Goal: Obtain resource: Download file/media

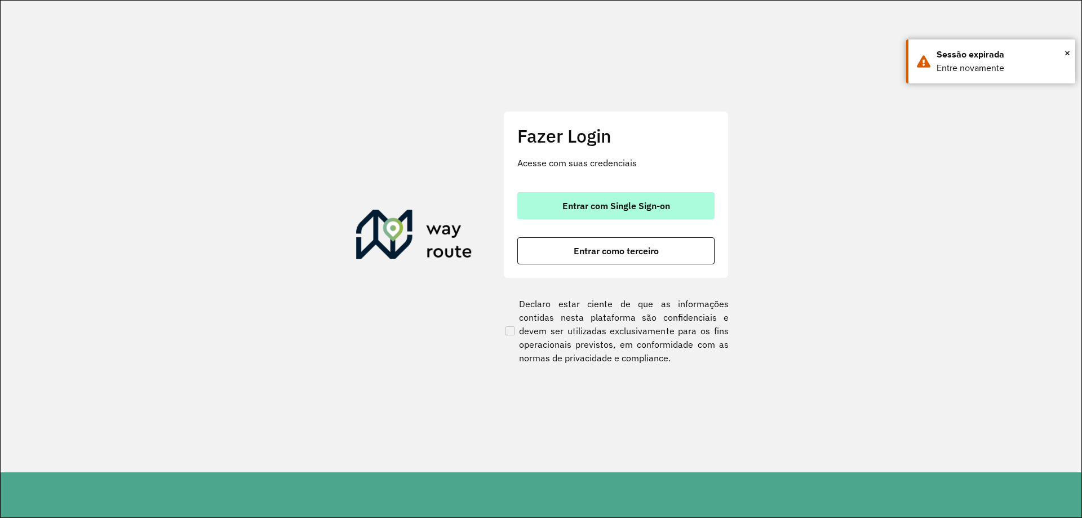
click at [631, 201] on span "Entrar com Single Sign-on" at bounding box center [616, 205] width 108 height 9
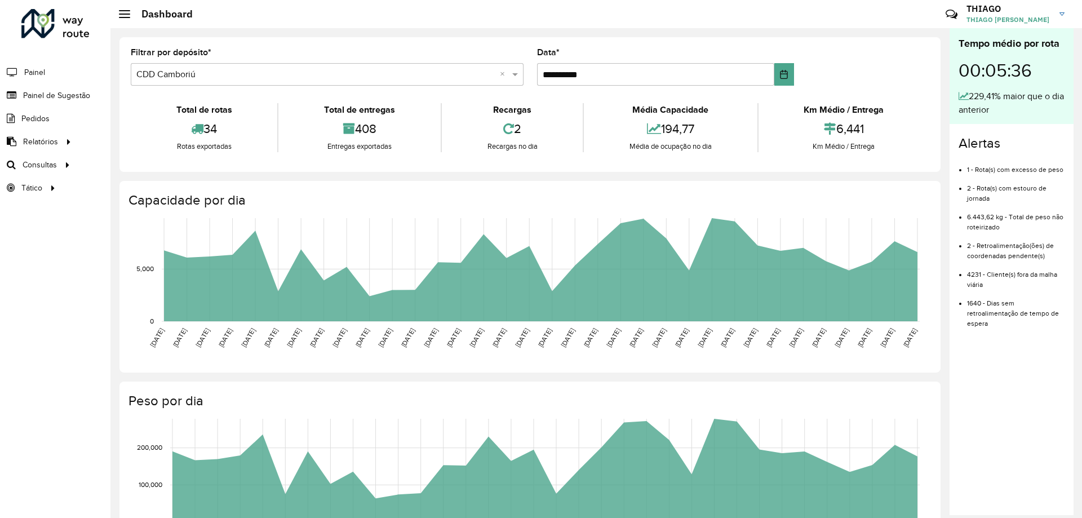
click at [641, 45] on div "**********" at bounding box center [529, 104] width 821 height 135
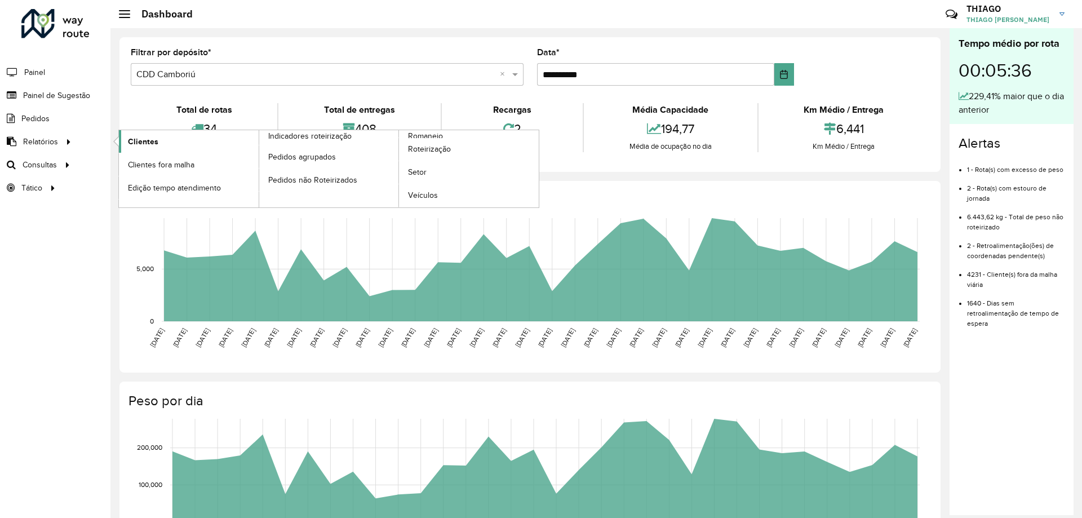
click at [184, 142] on link "Clientes" at bounding box center [189, 141] width 140 height 23
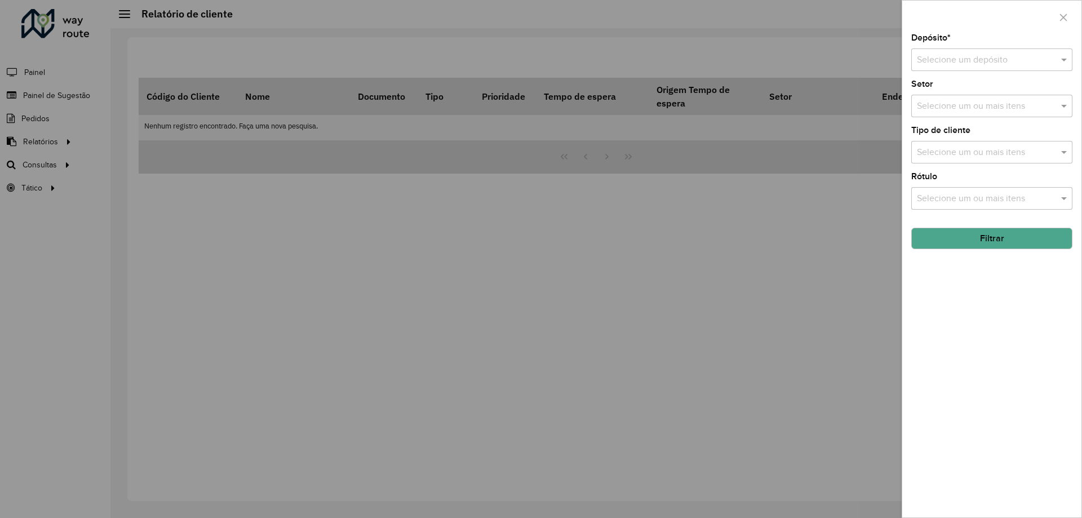
click at [966, 49] on div "Selecione um depósito" at bounding box center [991, 59] width 161 height 23
click at [927, 103] on div "CDD Camboriú" at bounding box center [992, 111] width 160 height 19
click at [950, 241] on button "Filtrar" at bounding box center [991, 238] width 161 height 21
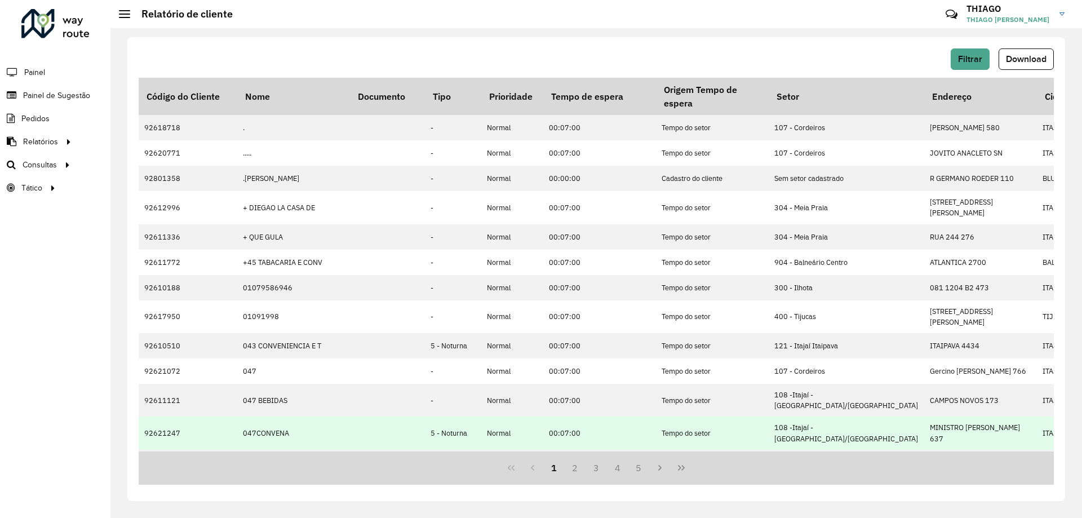
click at [406, 438] on td at bounding box center [387, 432] width 75 height 33
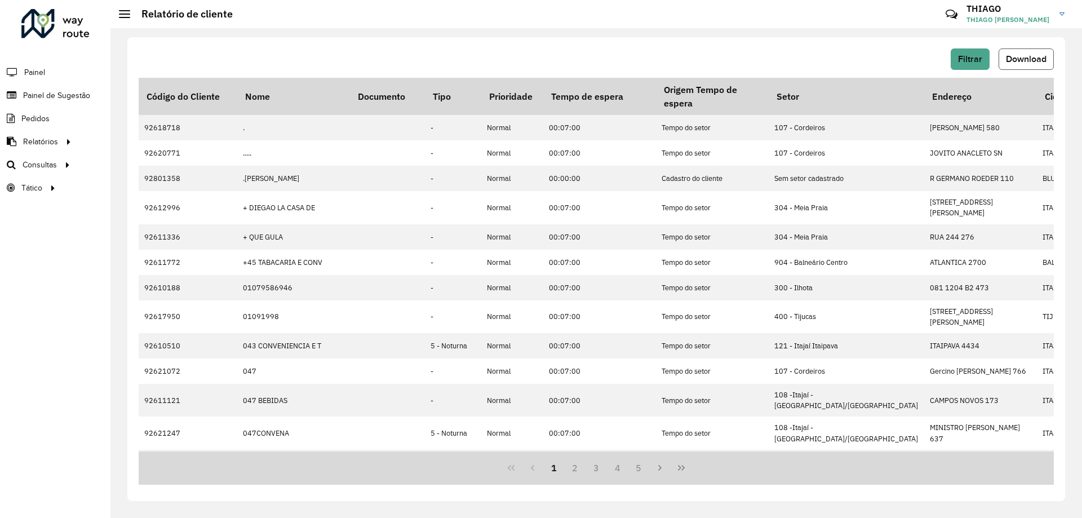
click at [1031, 66] on button "Download" at bounding box center [1026, 58] width 55 height 21
click at [659, 54] on div "Filtrar Download" at bounding box center [596, 58] width 915 height 21
